Goal: Task Accomplishment & Management: Complete application form

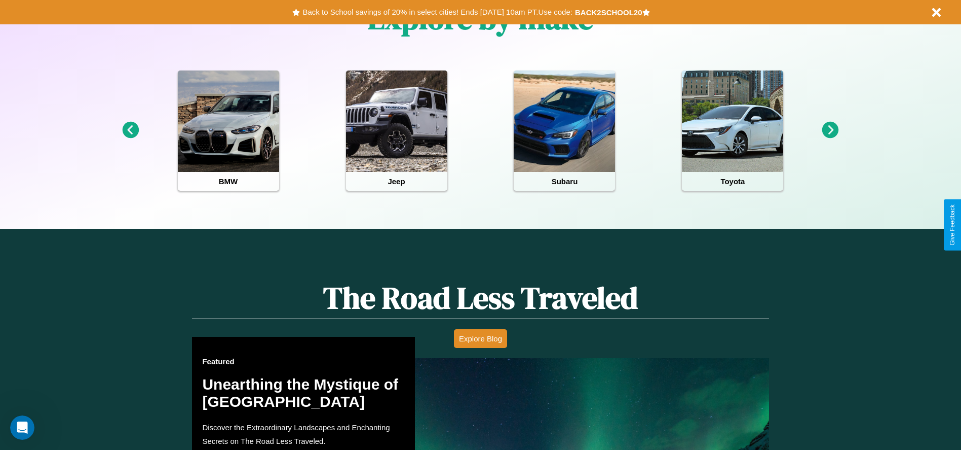
scroll to position [884, 0]
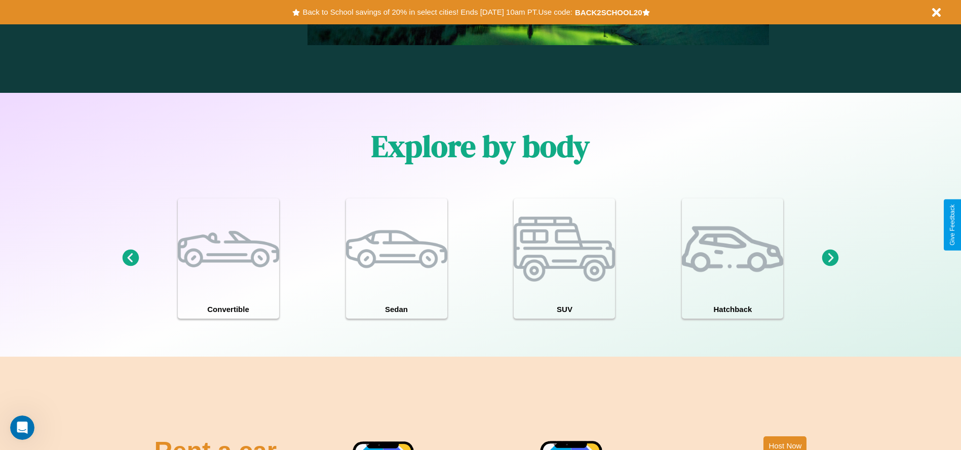
click at [831, 258] on icon at bounding box center [830, 257] width 17 height 17
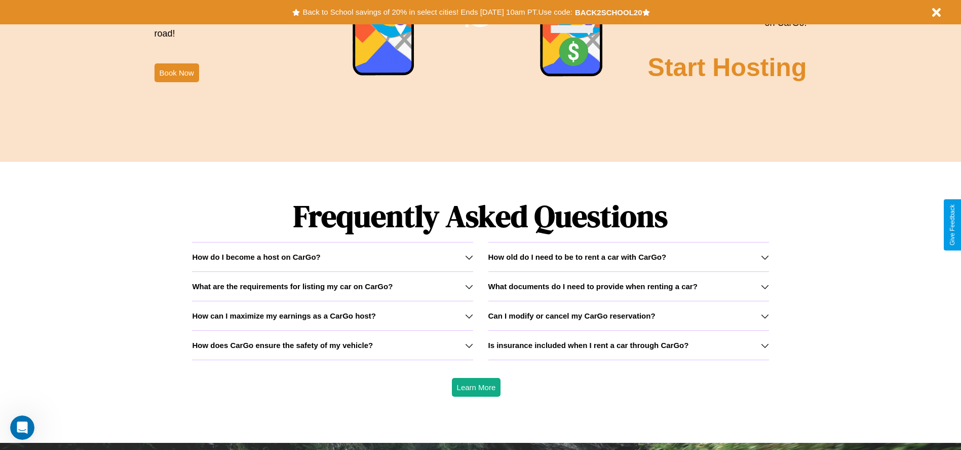
scroll to position [1454, 0]
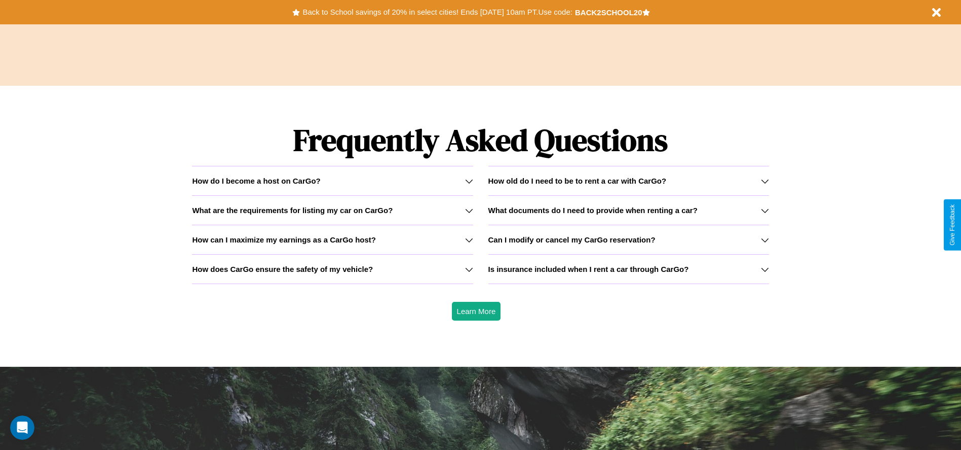
click at [332, 269] on h3 "How does CarGo ensure the safety of my vehicle?" at bounding box center [282, 269] width 181 height 9
click at [765, 239] on icon at bounding box center [765, 240] width 8 height 8
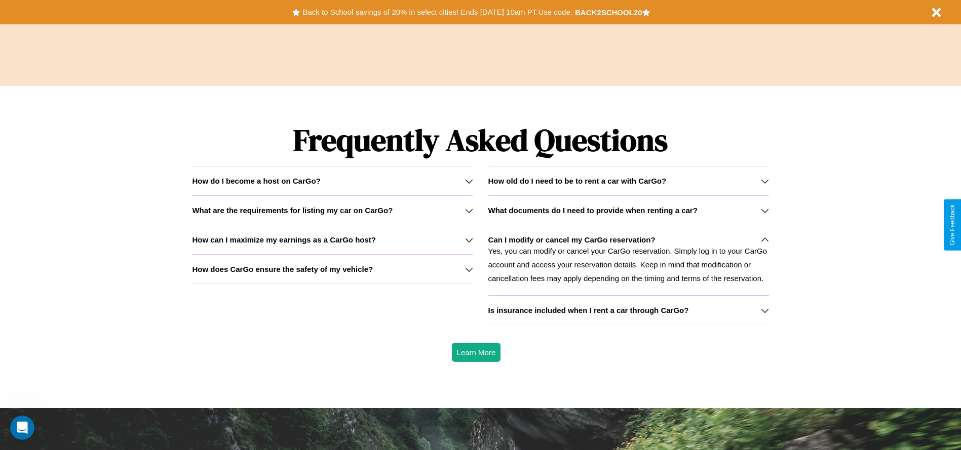
click at [628, 180] on h3 "How old do I need to be to rent a car with CarGo?" at bounding box center [578, 180] width 178 height 9
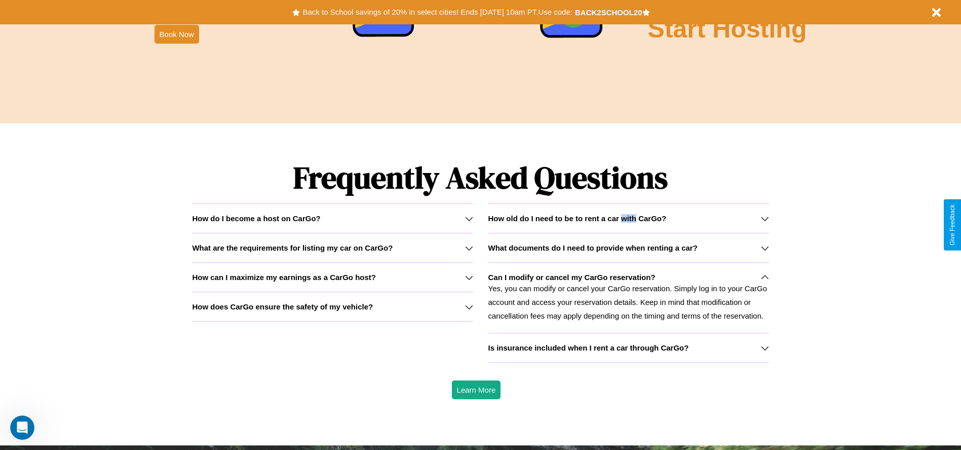
scroll to position [1105, 0]
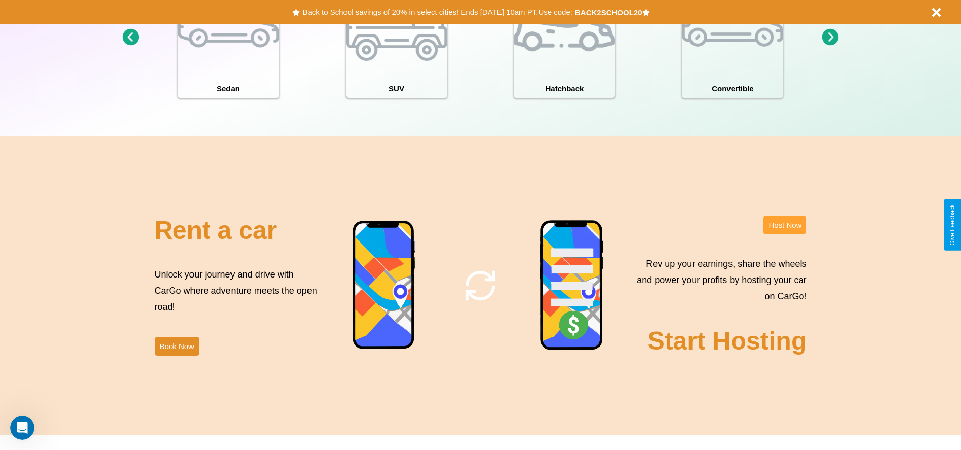
click at [785, 225] on button "Host Now" at bounding box center [785, 224] width 43 height 19
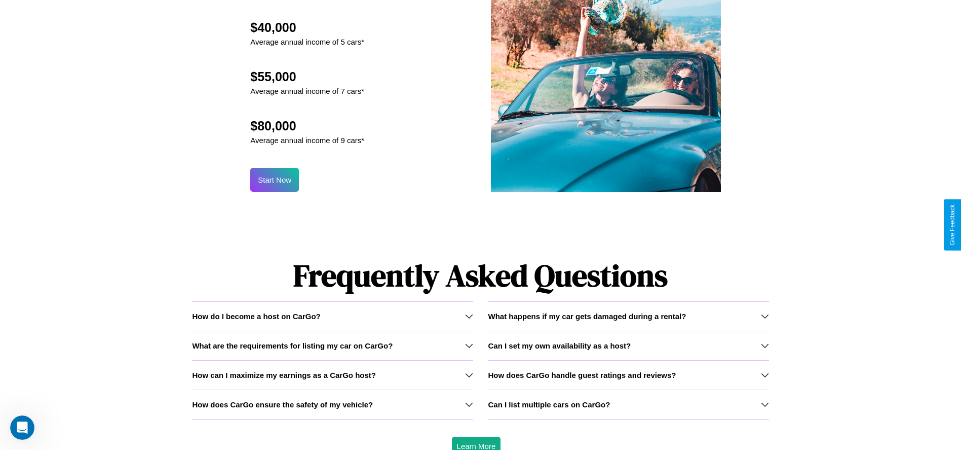
scroll to position [1089, 0]
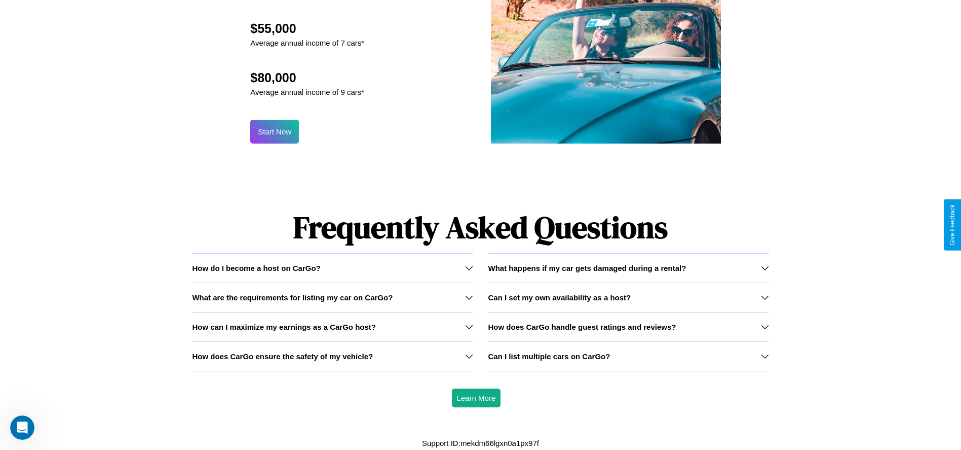
click at [332, 296] on h3 "What are the requirements for listing my car on CarGo?" at bounding box center [292, 297] width 201 height 9
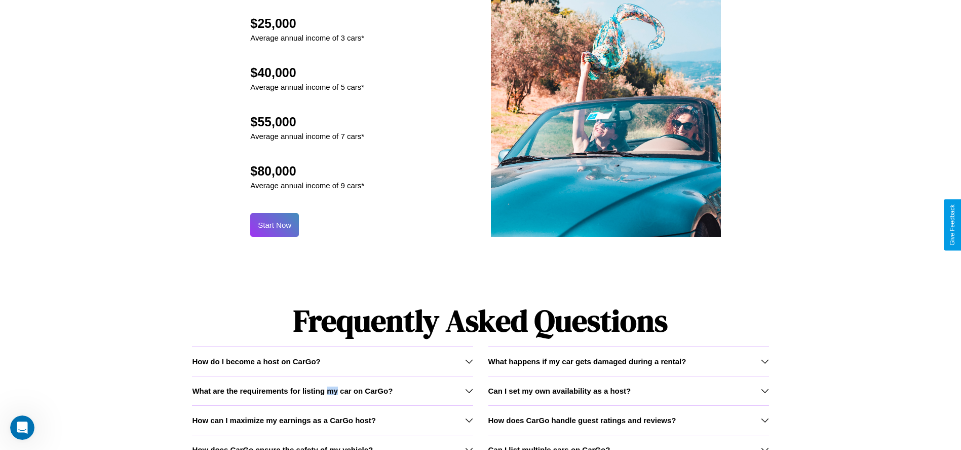
click at [275, 225] on button "Start Now" at bounding box center [274, 225] width 49 height 24
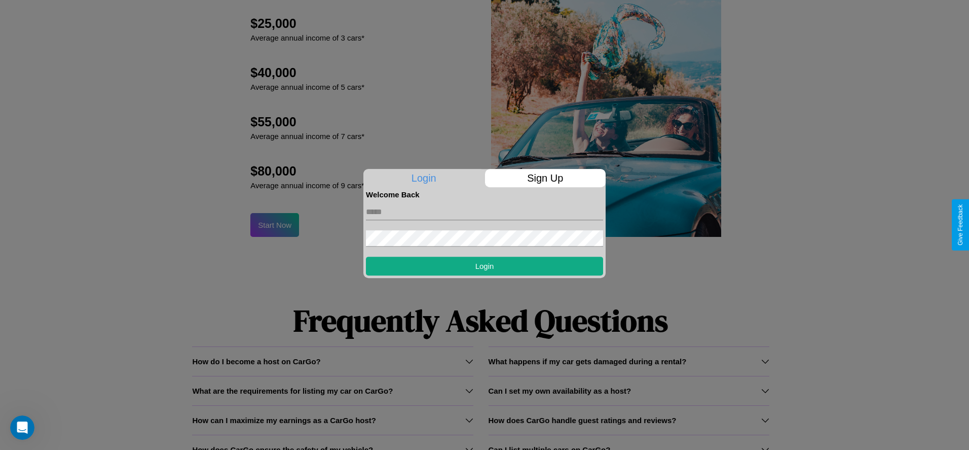
click at [484, 211] on input "text" at bounding box center [484, 212] width 237 height 16
type input "**********"
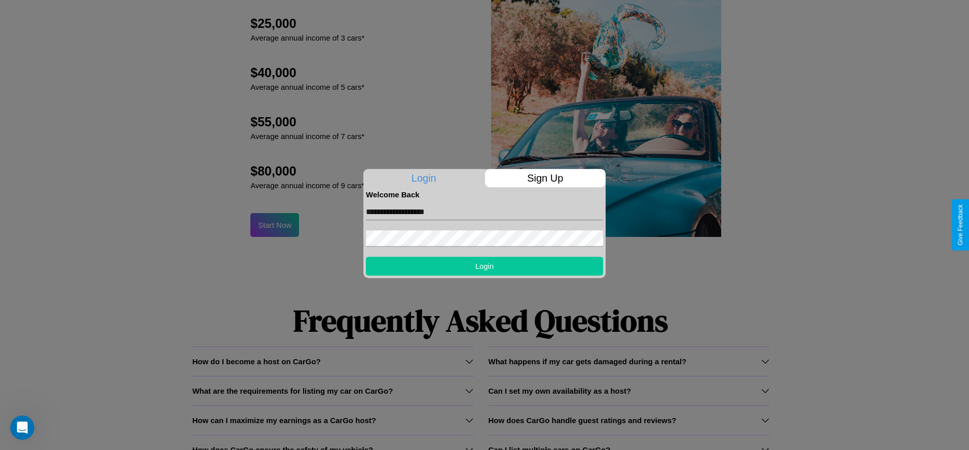
click at [484, 266] on button "Login" at bounding box center [484, 265] width 237 height 19
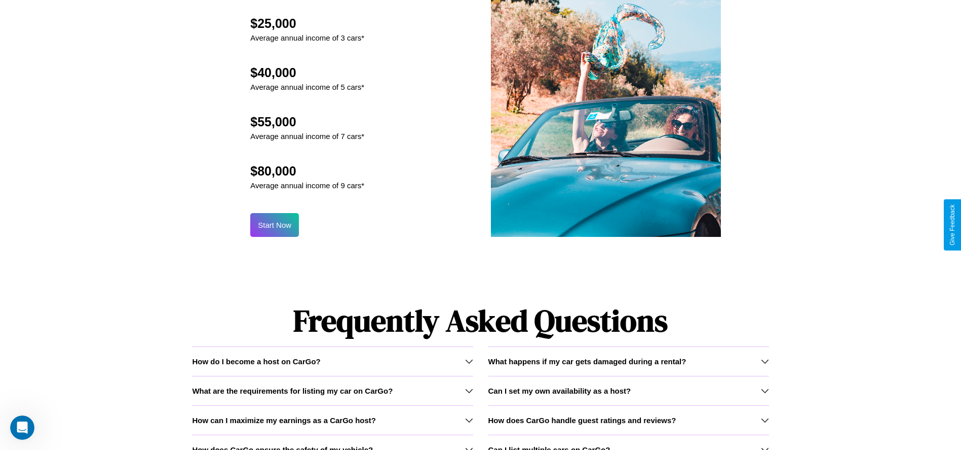
scroll to position [0, 0]
click at [275, 225] on button "Start Now" at bounding box center [274, 225] width 49 height 24
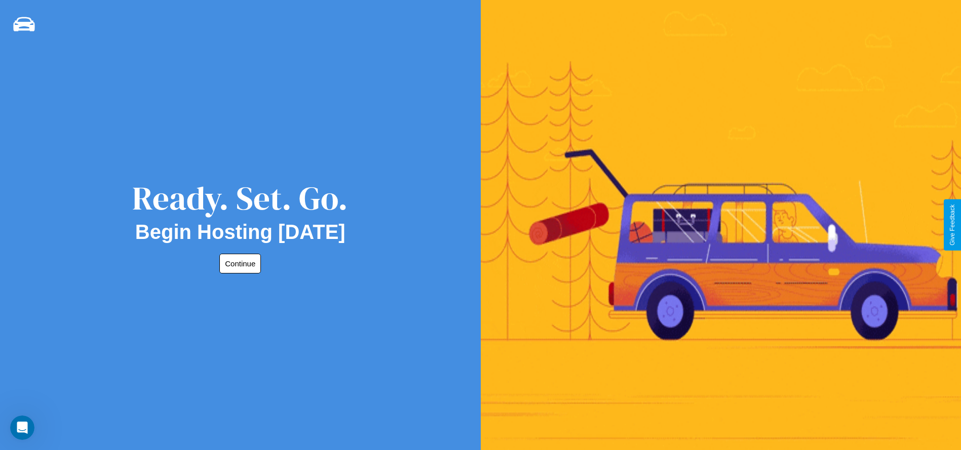
click at [238, 263] on button "Continue" at bounding box center [240, 263] width 42 height 20
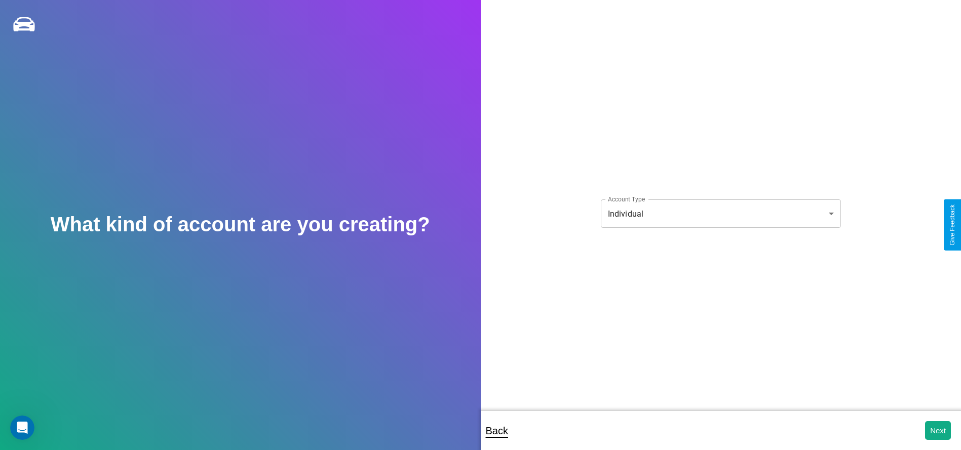
click at [721, 213] on body "**********" at bounding box center [480, 231] width 961 height 463
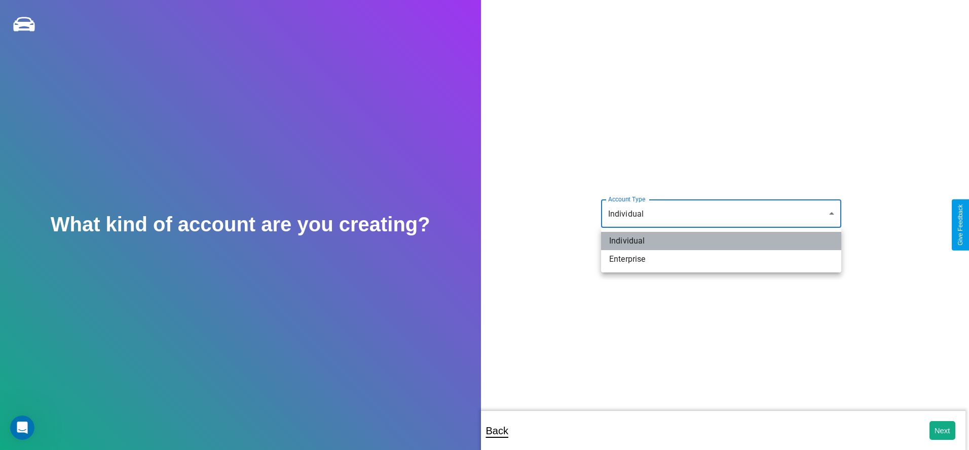
click at [721, 241] on li "Individual" at bounding box center [721, 241] width 240 height 18
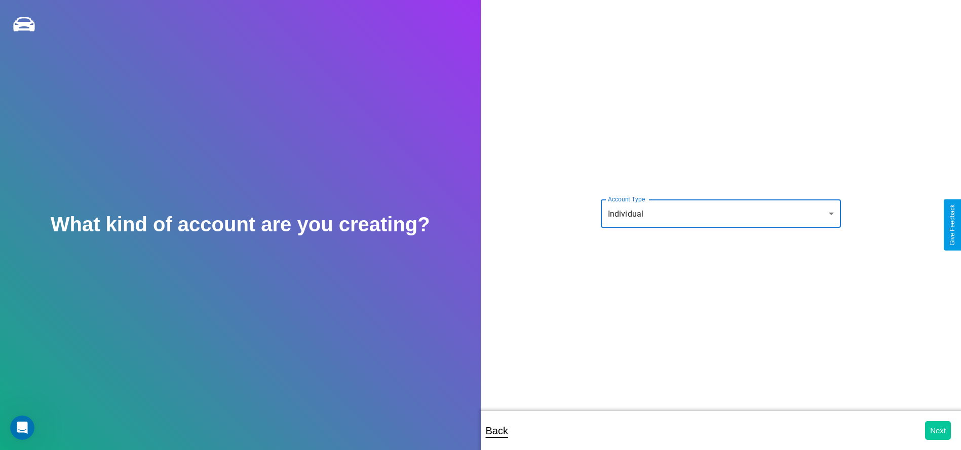
click at [938, 430] on button "Next" at bounding box center [938, 430] width 26 height 19
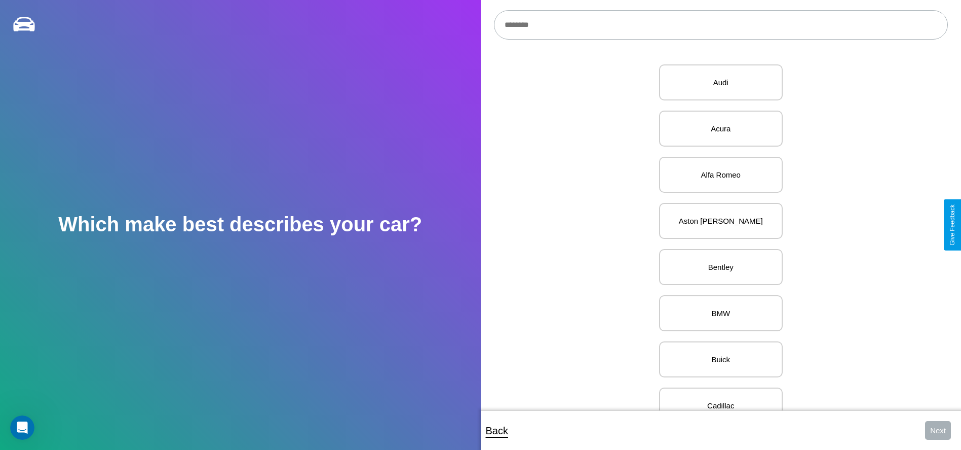
click at [721, 25] on input "text" at bounding box center [721, 24] width 454 height 29
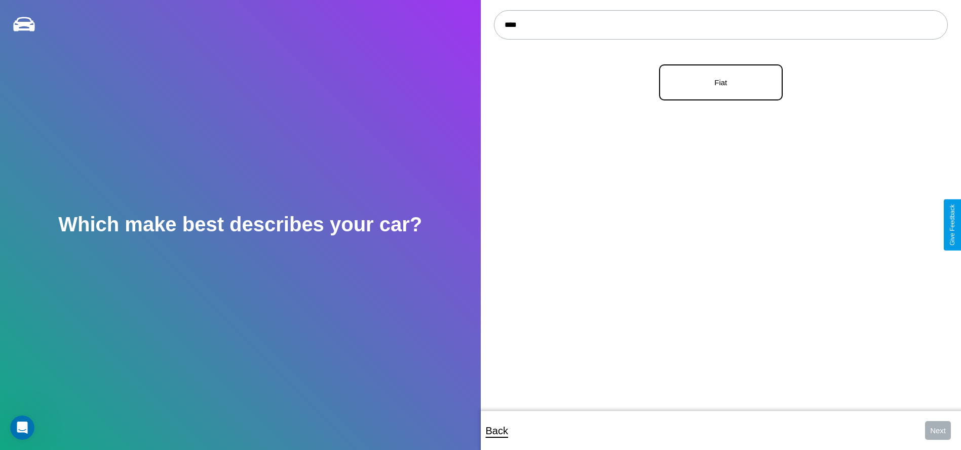
type input "****"
click at [717, 83] on p "Fiat" at bounding box center [720, 83] width 101 height 14
click at [938, 430] on button "Next" at bounding box center [938, 430] width 26 height 19
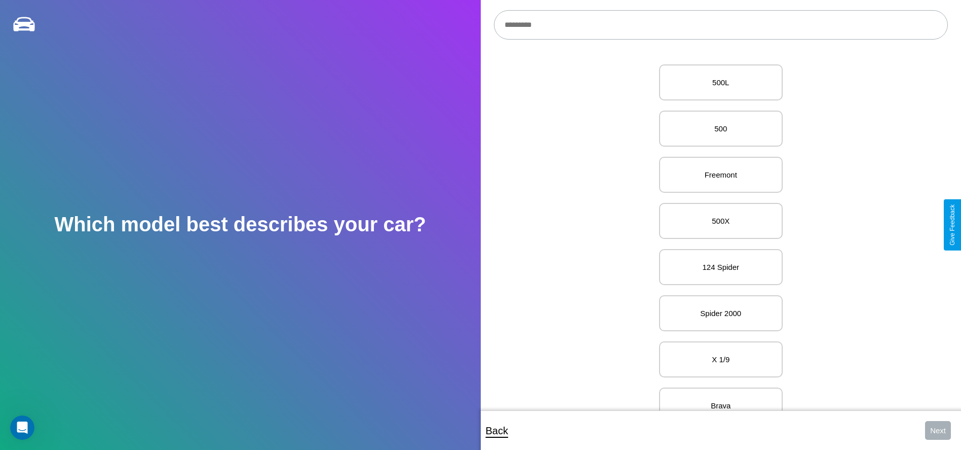
click at [721, 25] on input "text" at bounding box center [721, 24] width 454 height 29
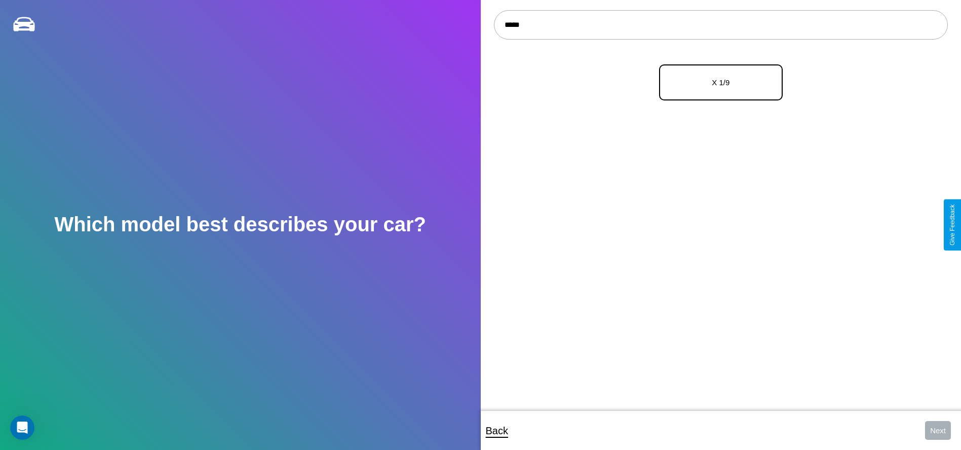
type input "*****"
click at [717, 83] on p "X 1/9" at bounding box center [720, 83] width 101 height 14
click at [938, 430] on button "Next" at bounding box center [938, 430] width 26 height 19
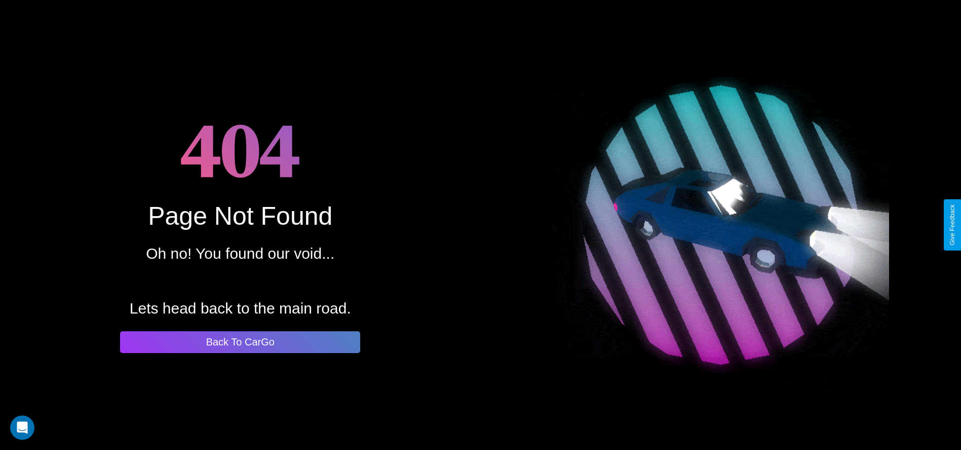
click at [240, 342] on button "Back To CarGo" at bounding box center [240, 342] width 240 height 22
